Goal: Information Seeking & Learning: Find specific fact

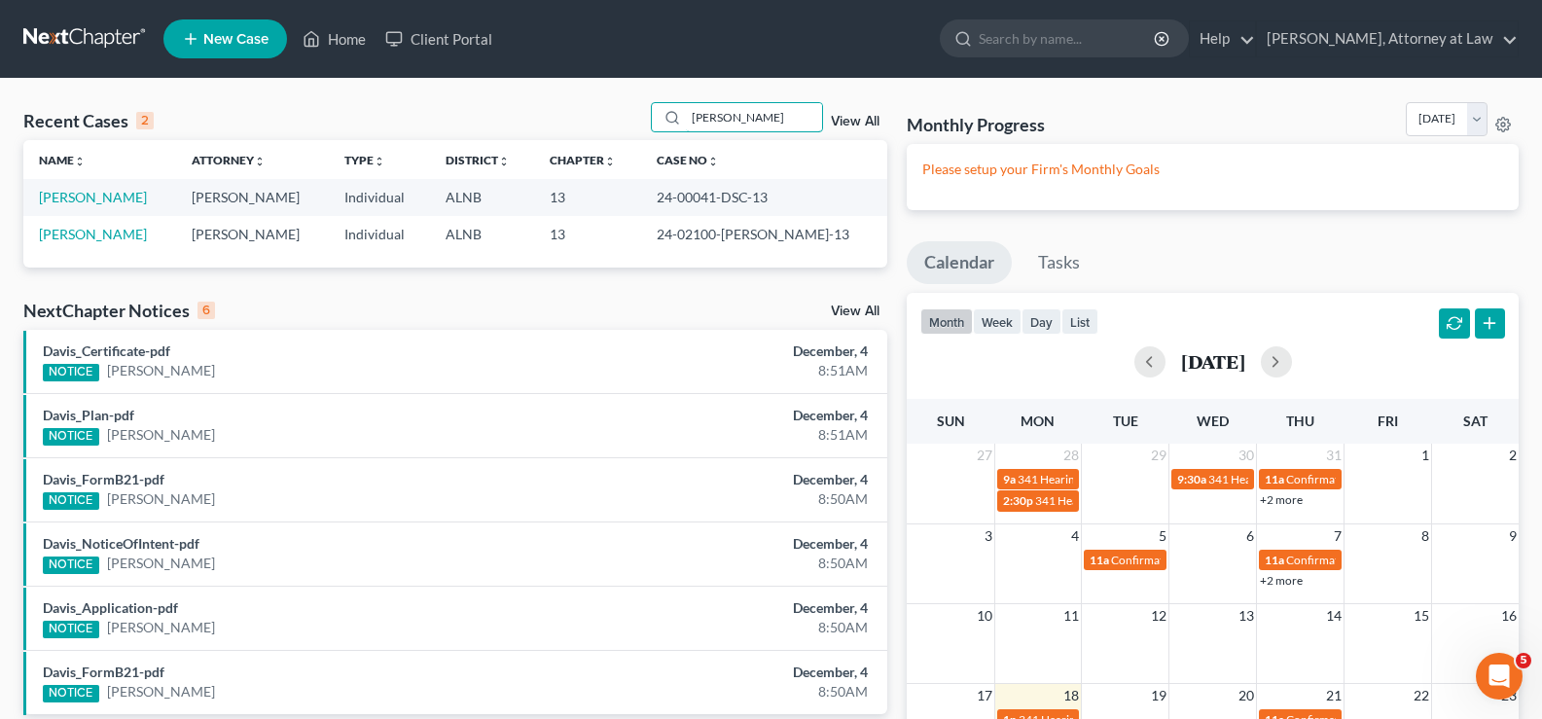
drag, startPoint x: 762, startPoint y: 121, endPoint x: 711, endPoint y: 94, distance: 57.0
click at [694, 115] on input "[PERSON_NAME]" at bounding box center [754, 117] width 136 height 28
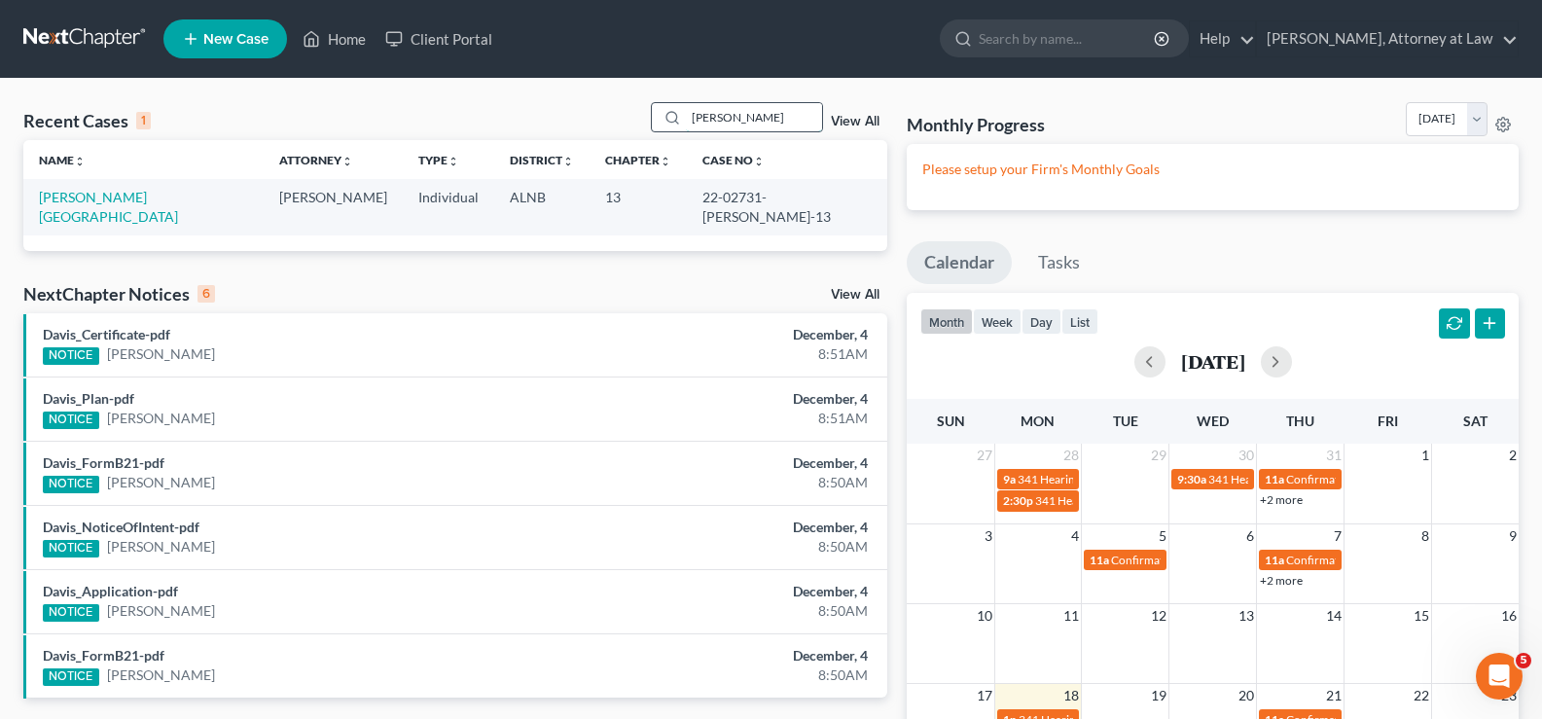
drag, startPoint x: 765, startPoint y: 103, endPoint x: 756, endPoint y: 109, distance: 10.5
click at [759, 109] on div "[PERSON_NAME]" at bounding box center [737, 117] width 173 height 30
drag, startPoint x: 675, startPoint y: 114, endPoint x: 658, endPoint y: 109, distance: 18.2
click at [658, 110] on div "[PERSON_NAME]" at bounding box center [737, 117] width 173 height 30
type input "[PERSON_NAME]"
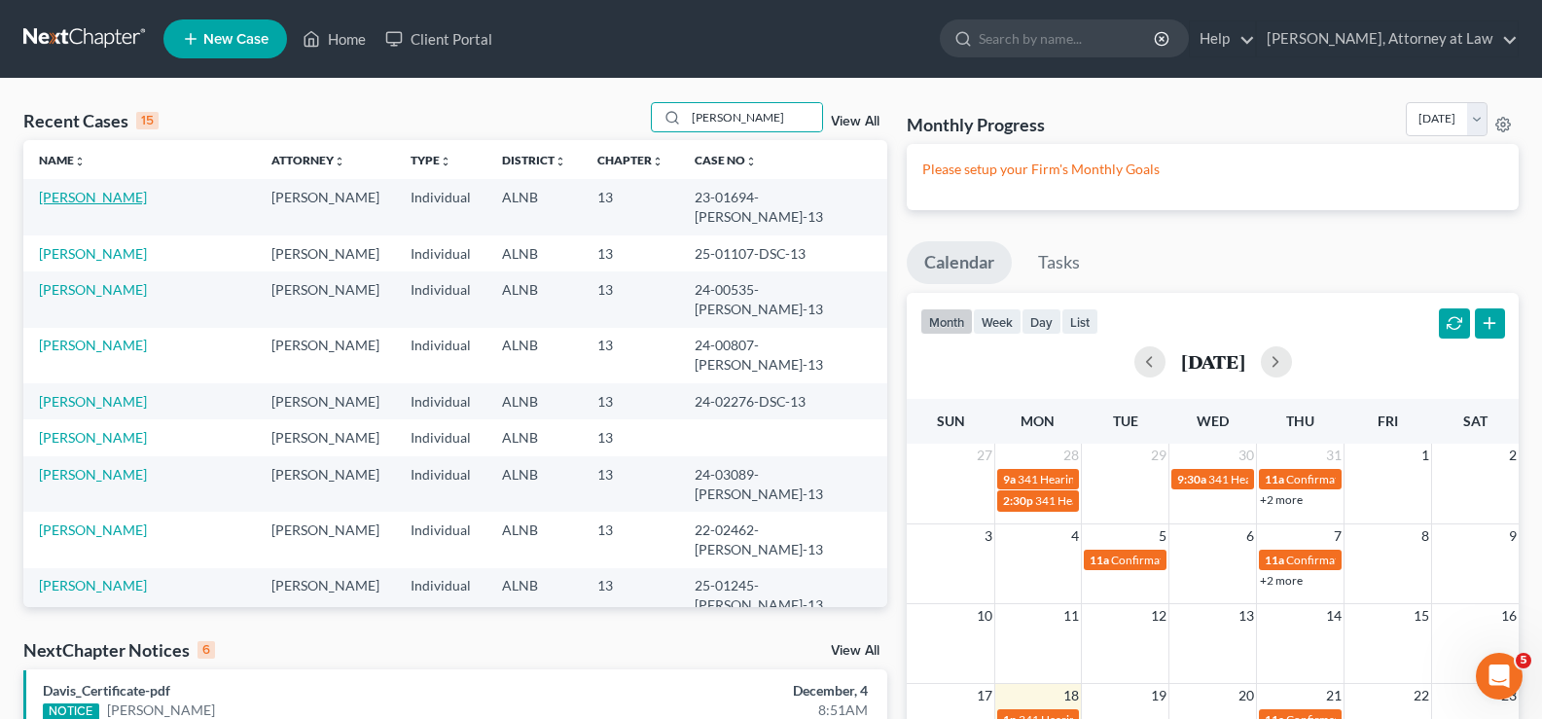
click at [89, 191] on link "[PERSON_NAME]" at bounding box center [93, 197] width 108 height 17
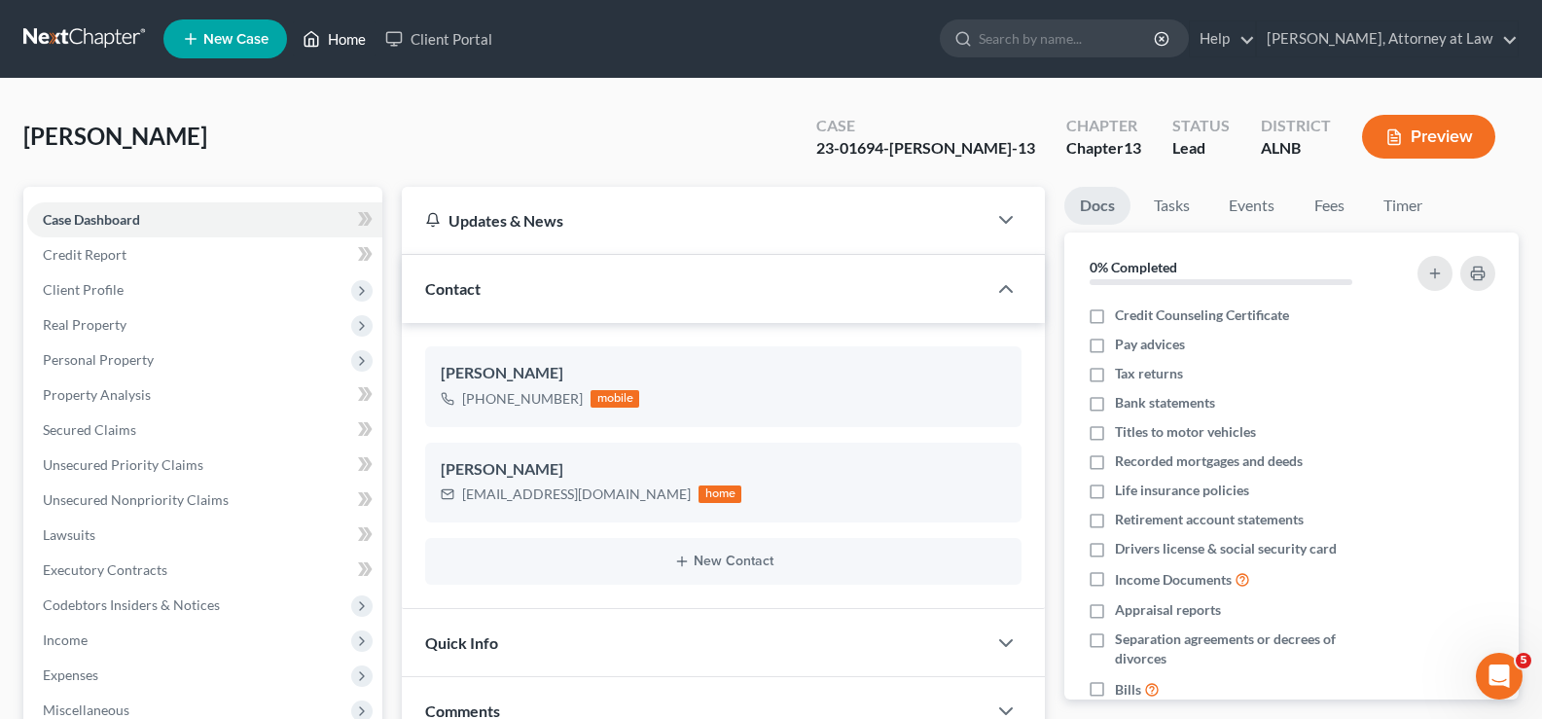
click at [353, 39] on link "Home" at bounding box center [334, 38] width 83 height 35
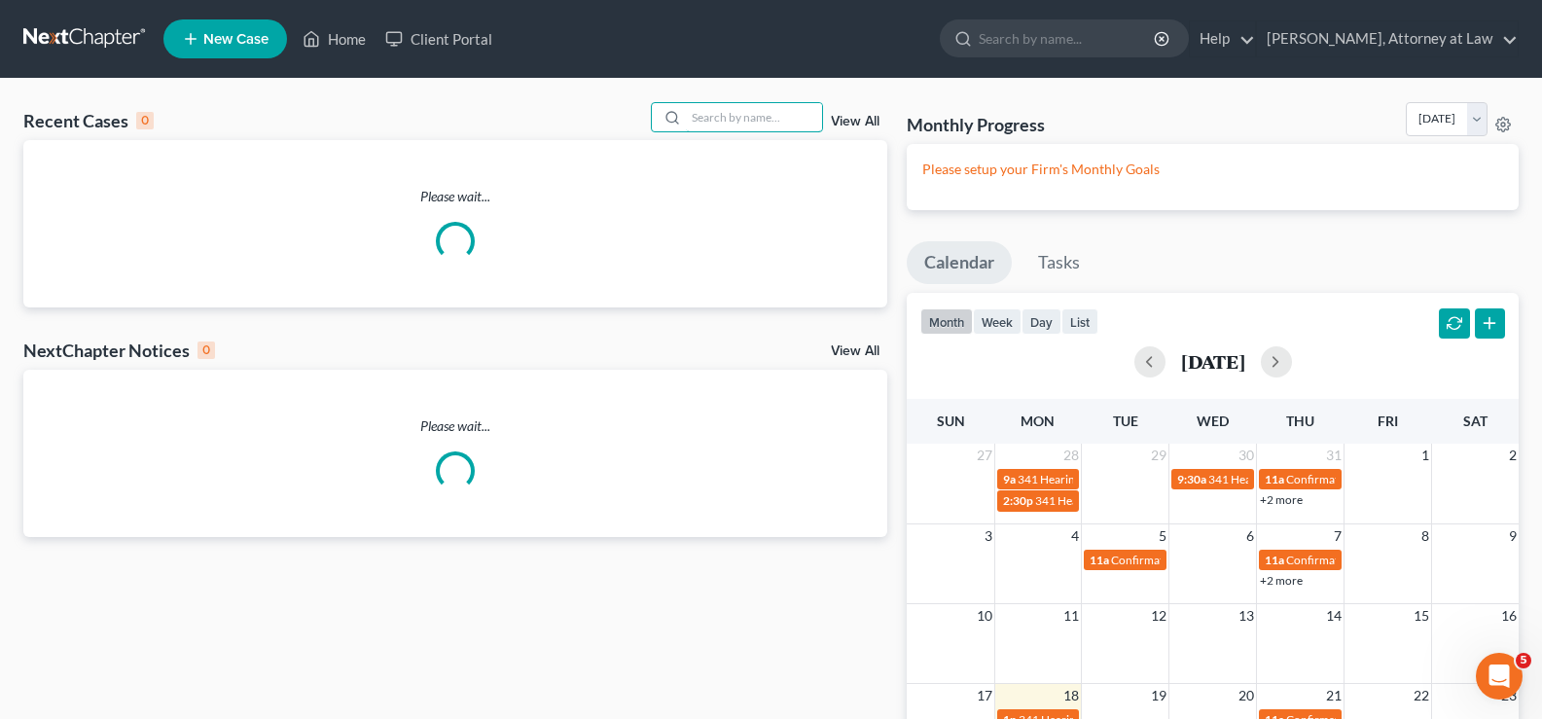
drag, startPoint x: 793, startPoint y: 120, endPoint x: 797, endPoint y: 94, distance: 25.6
click at [793, 119] on input "search" at bounding box center [754, 117] width 136 height 28
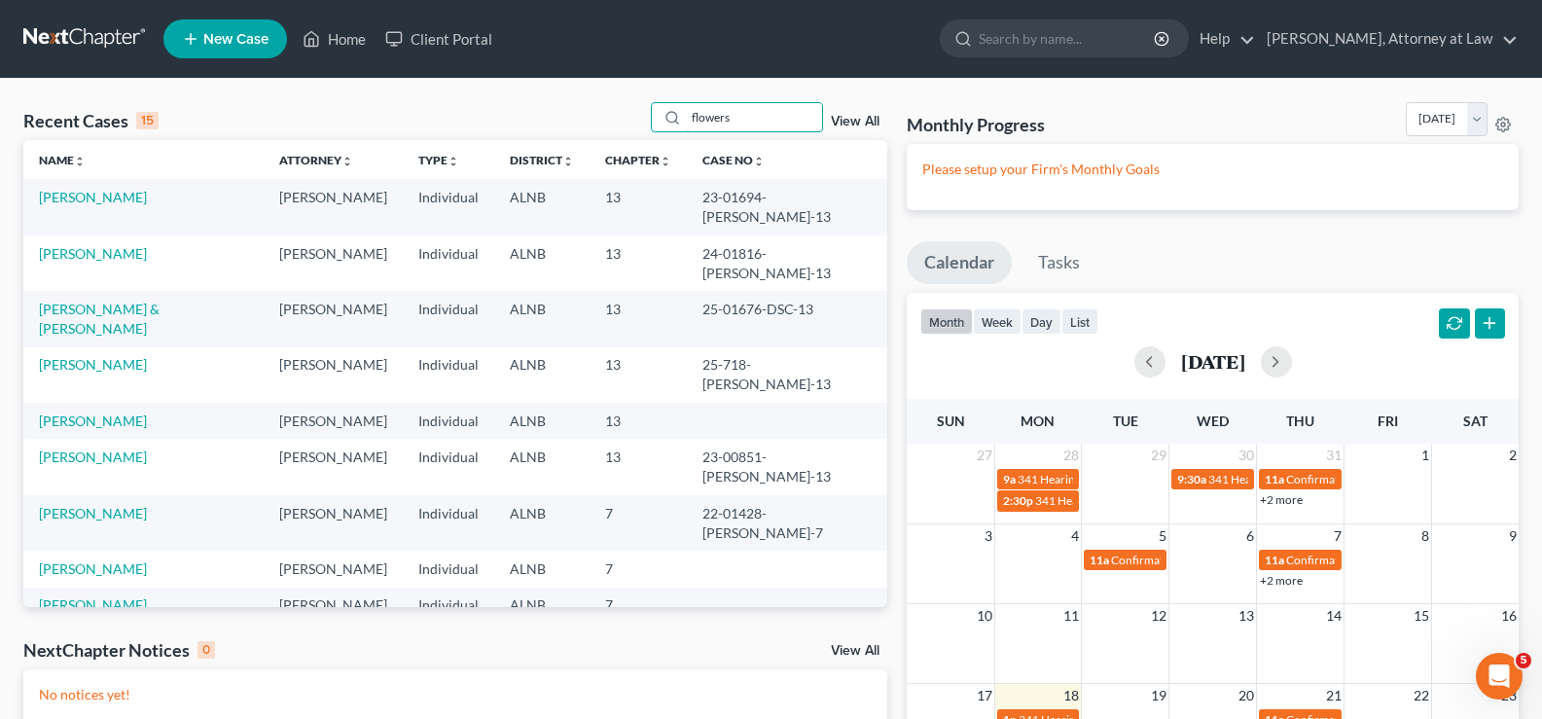
type input "flowers"
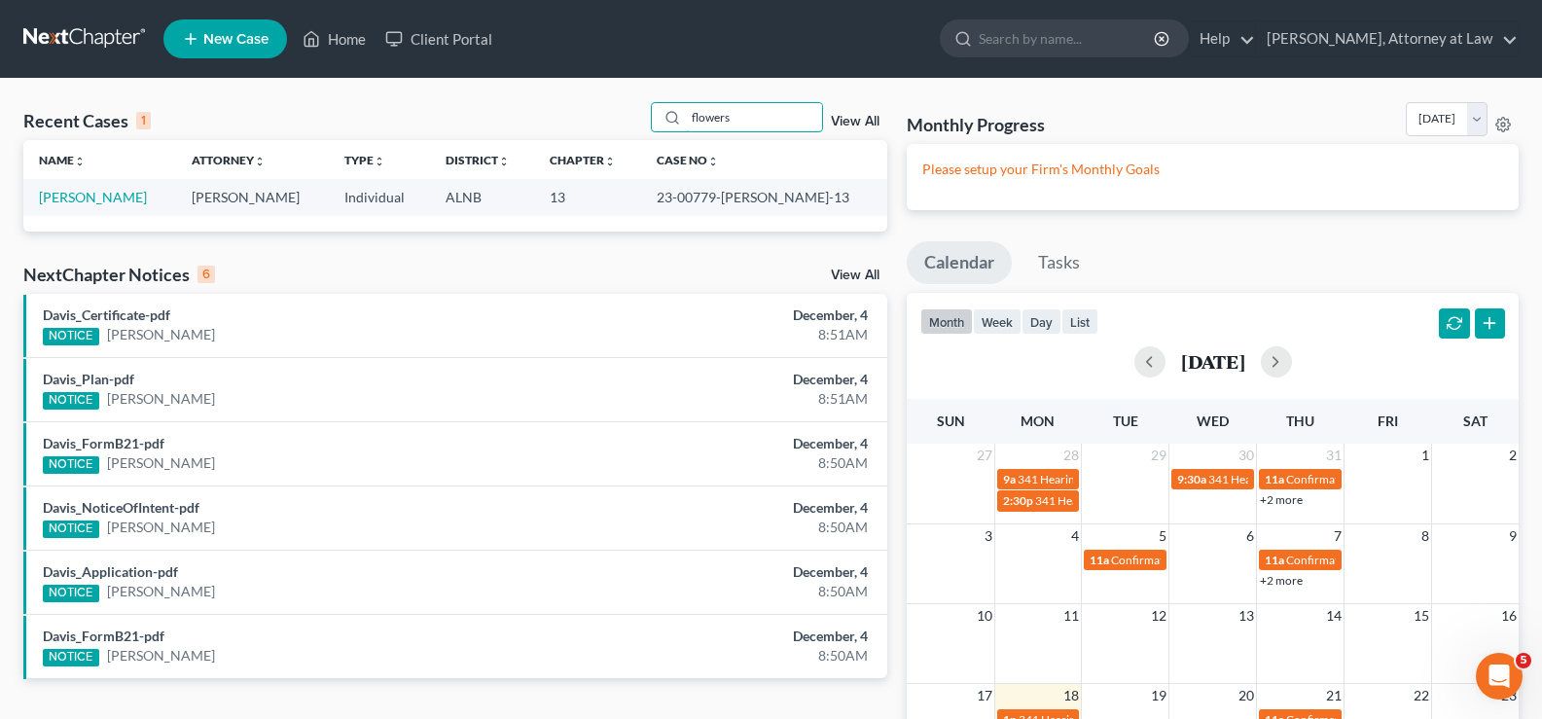
click at [1197, 503] on td "9:30a 341 Hearing for [PERSON_NAME]" at bounding box center [1213, 489] width 88 height 45
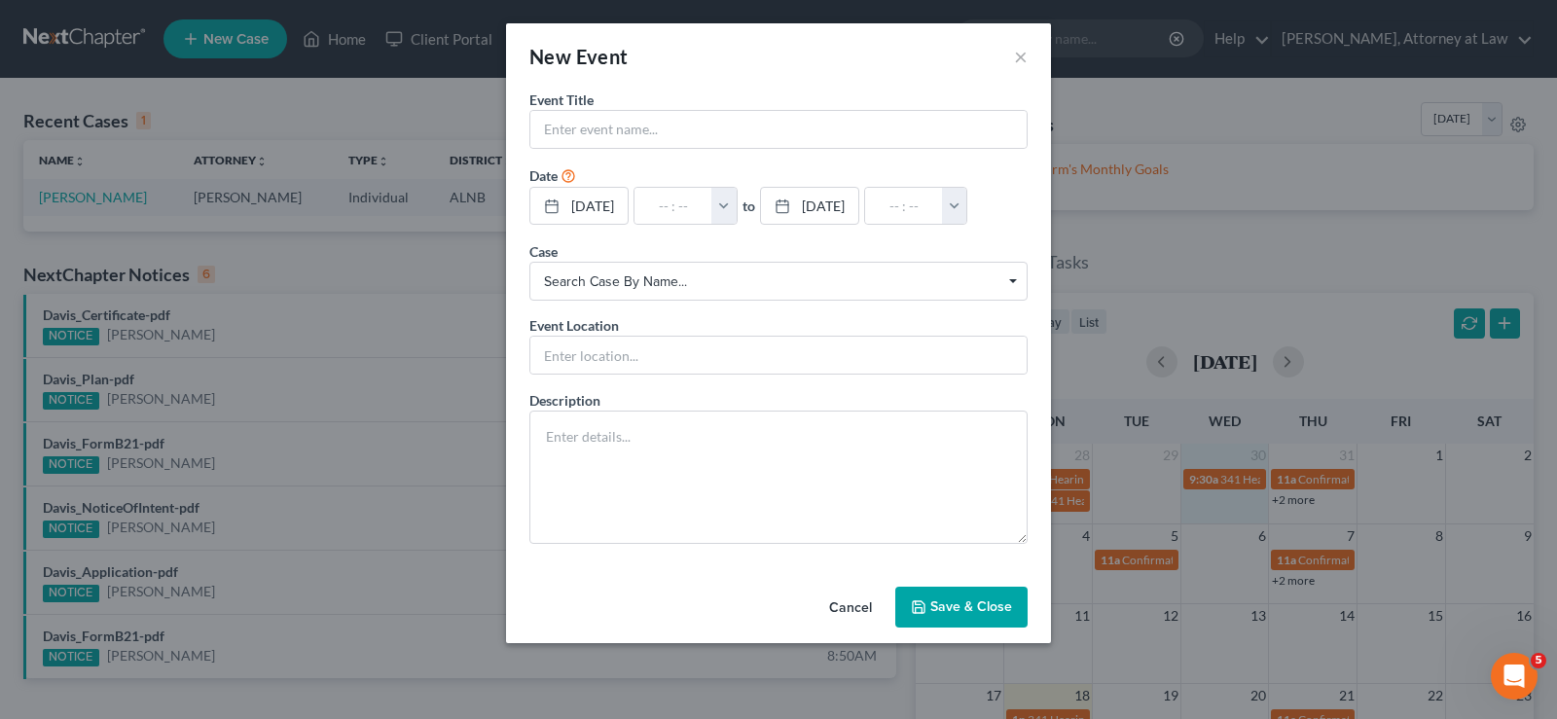
click at [1010, 53] on div "New Event ×" at bounding box center [778, 56] width 545 height 66
click at [1021, 65] on button "×" at bounding box center [1021, 56] width 14 height 23
